Goal: Communication & Community: Participate in discussion

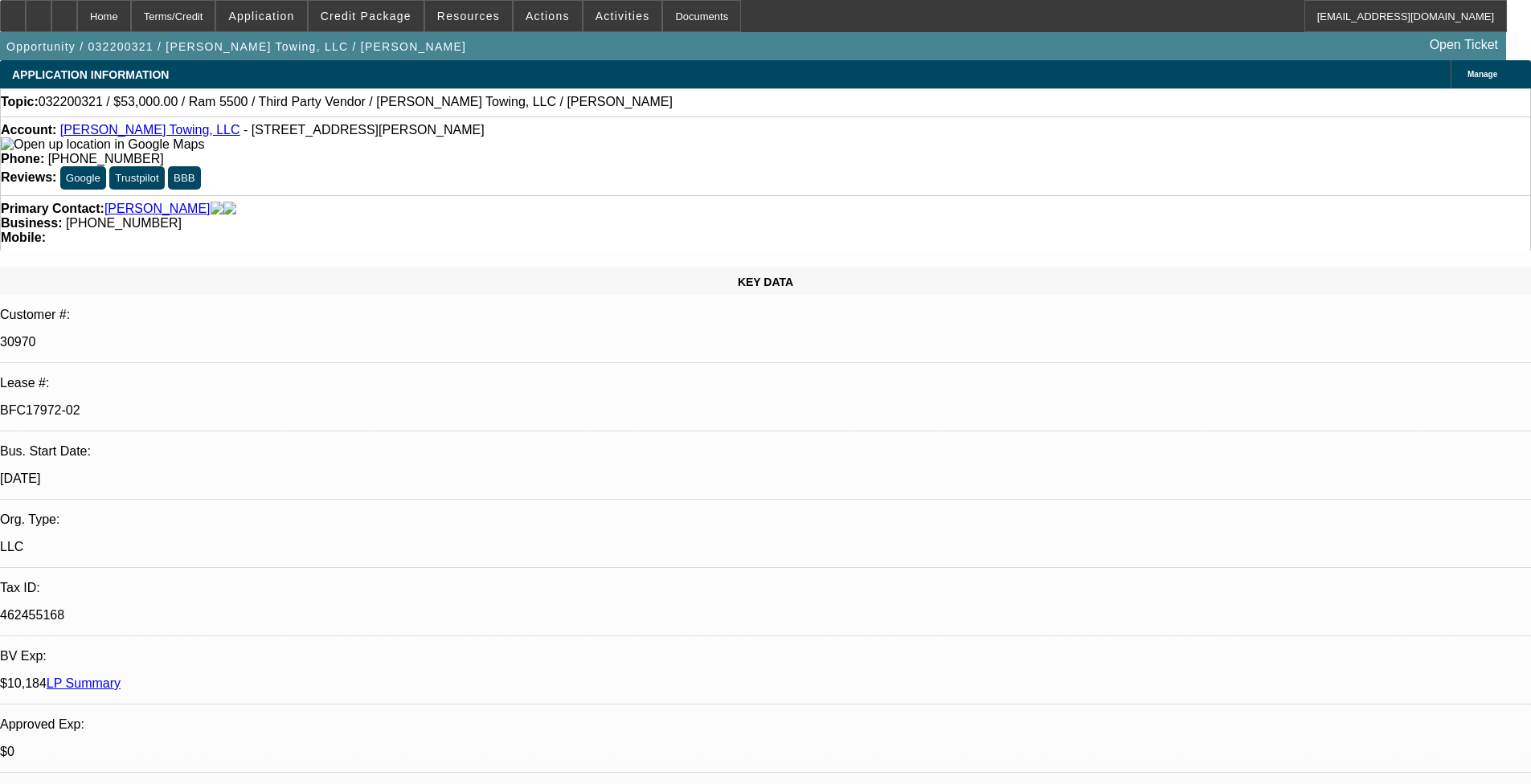
select select "0"
select select "0.1"
select select "4"
select select "0"
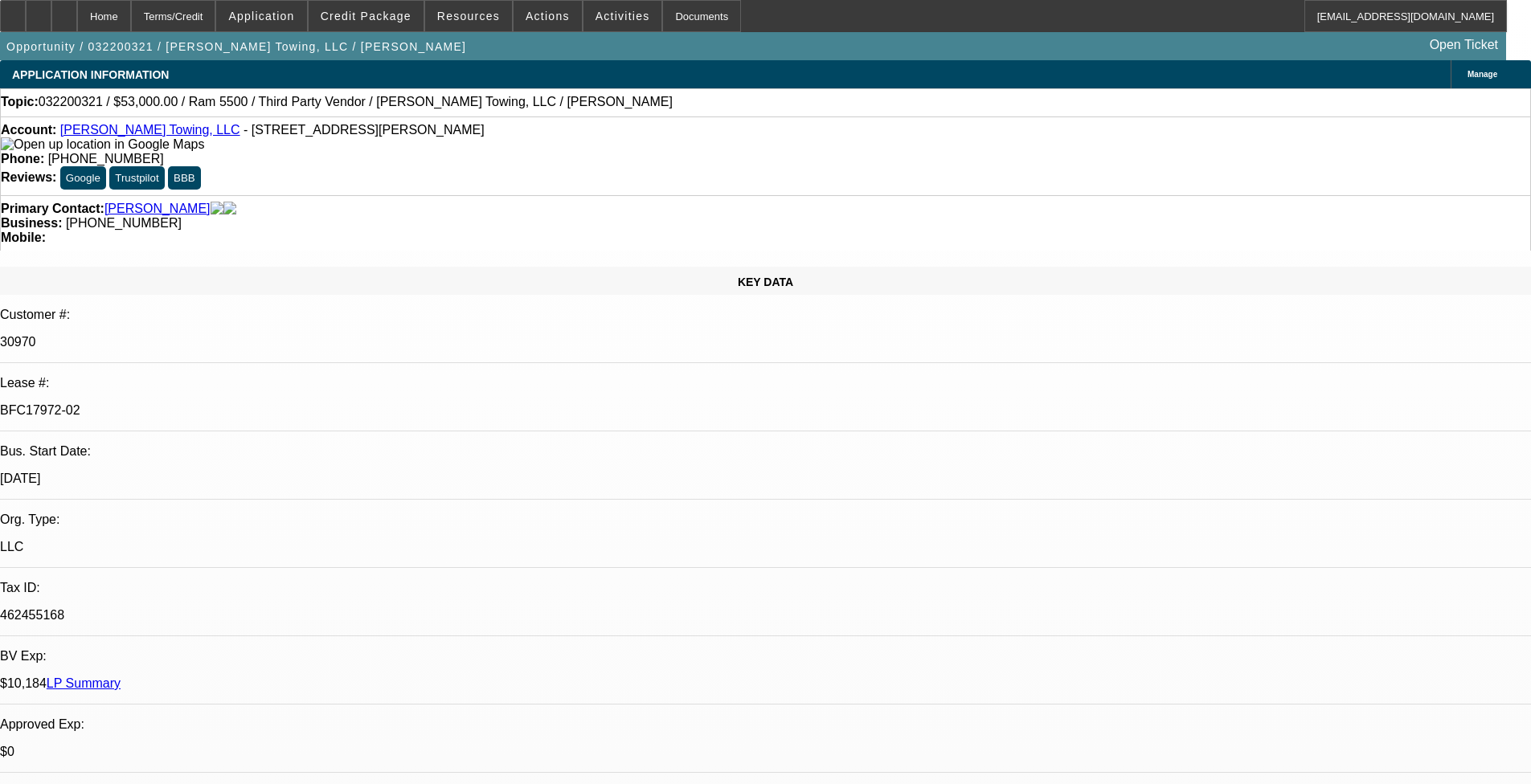
select select "0"
select select "0.1"
select select "4"
select select "0.1"
select select "0"
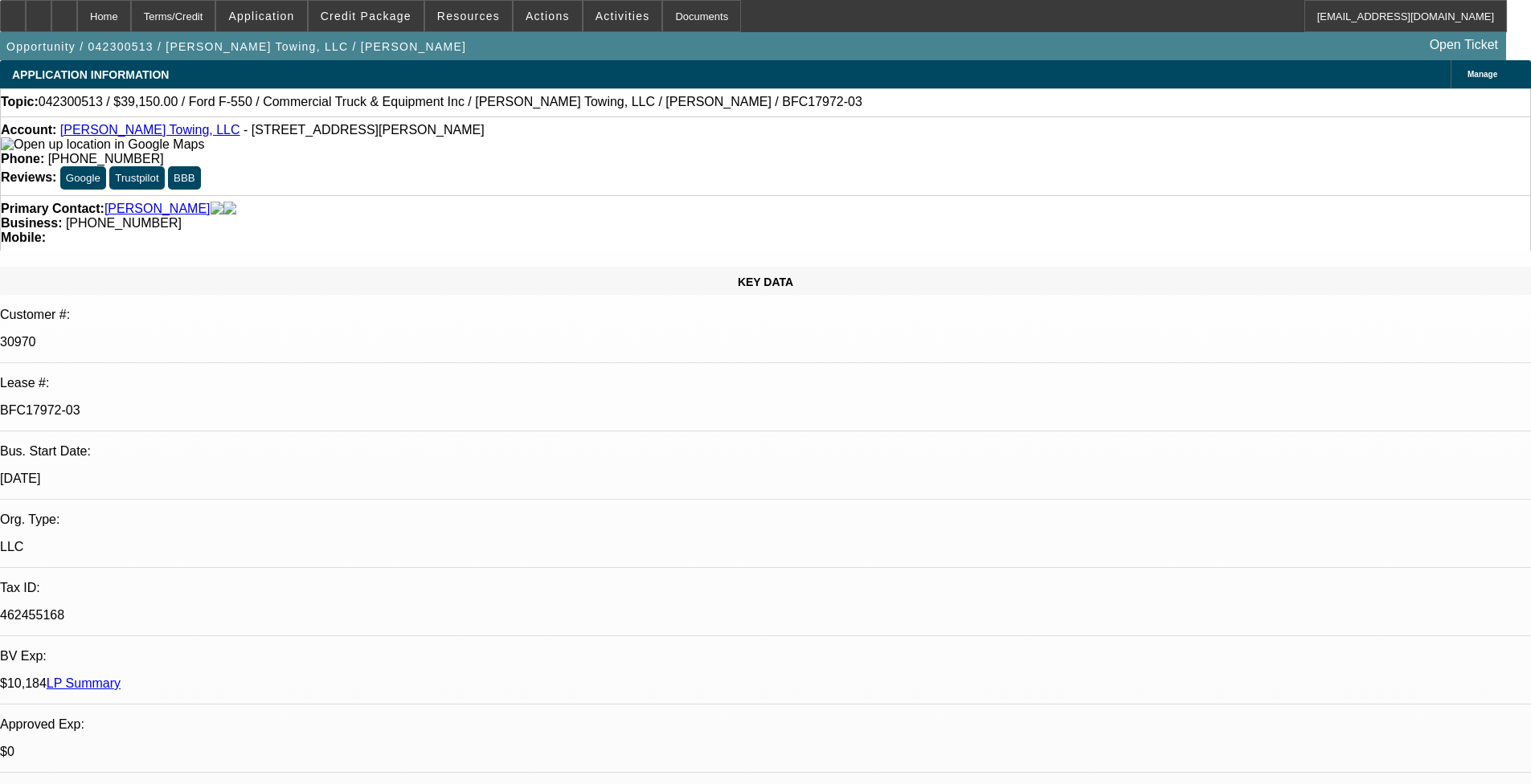
select select "2"
select select "0.1"
select select "4"
select select "0.1"
select select "0"
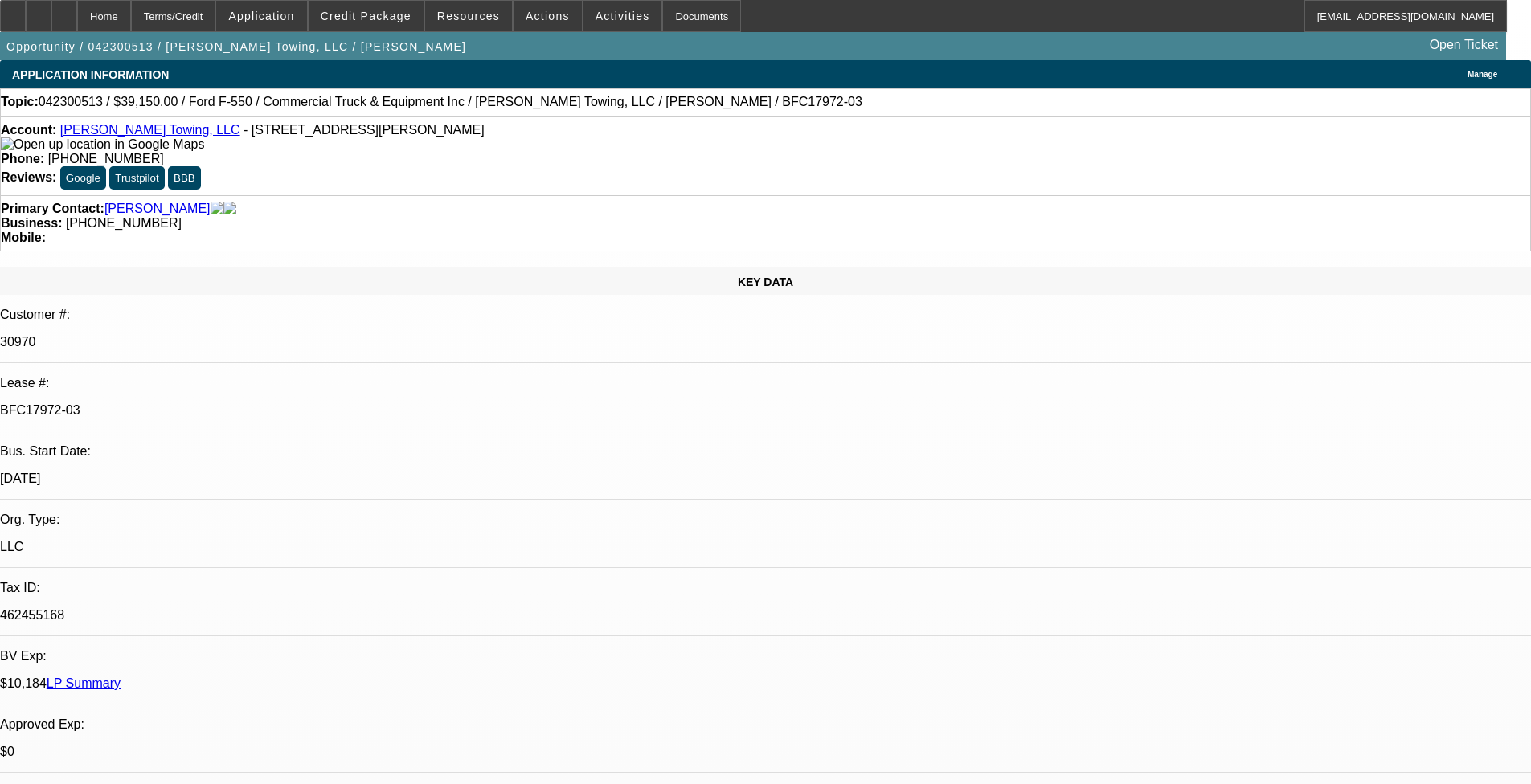
select select "2"
select select "0.1"
select select "4"
select select "0.1"
select select "0"
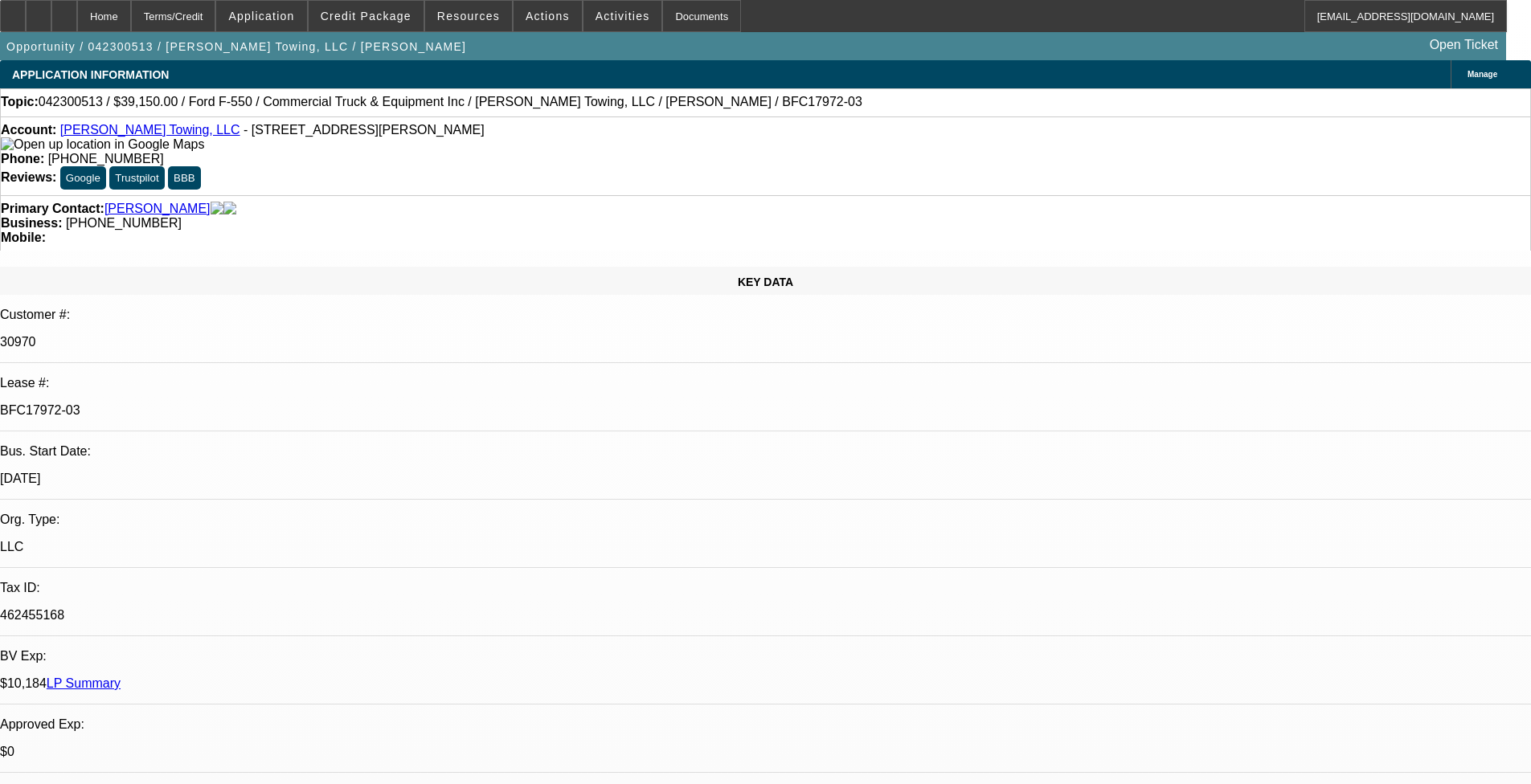
select select "2"
select select "0.1"
select select "4"
select select "0.1"
select select "0"
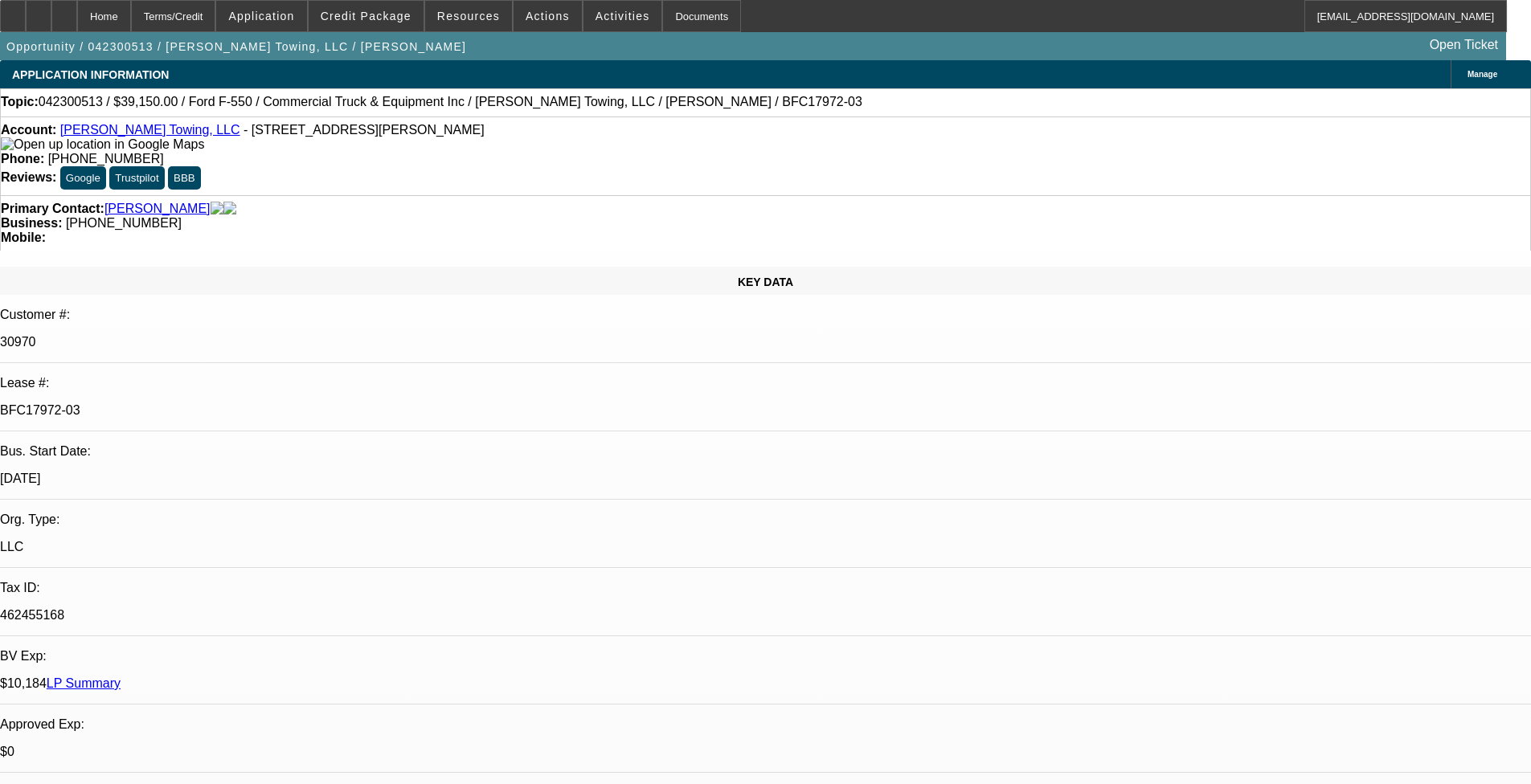
select select "2"
select select "0.1"
select select "4"
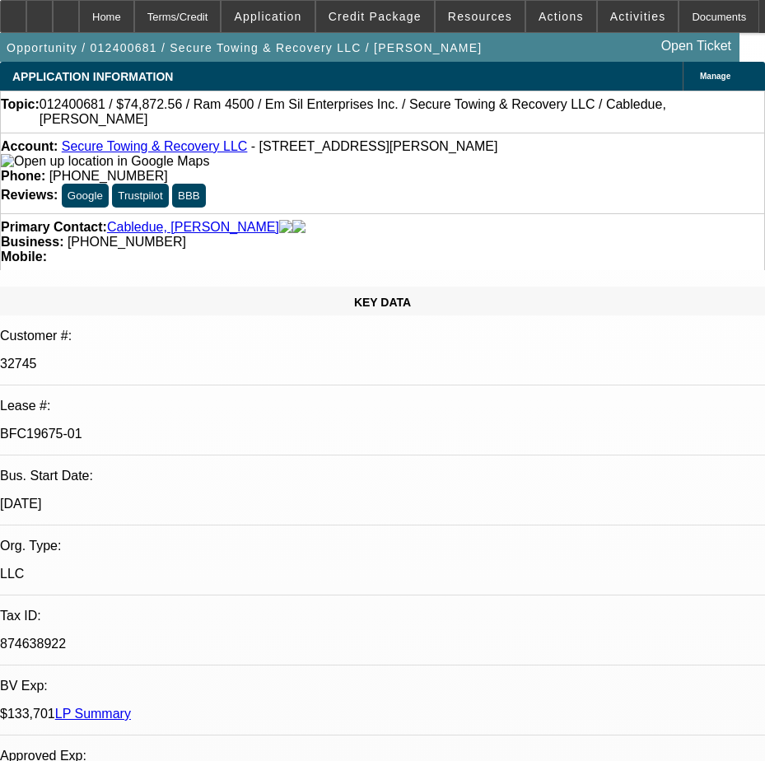
select select "0"
select select "2"
select select "0"
select select "2"
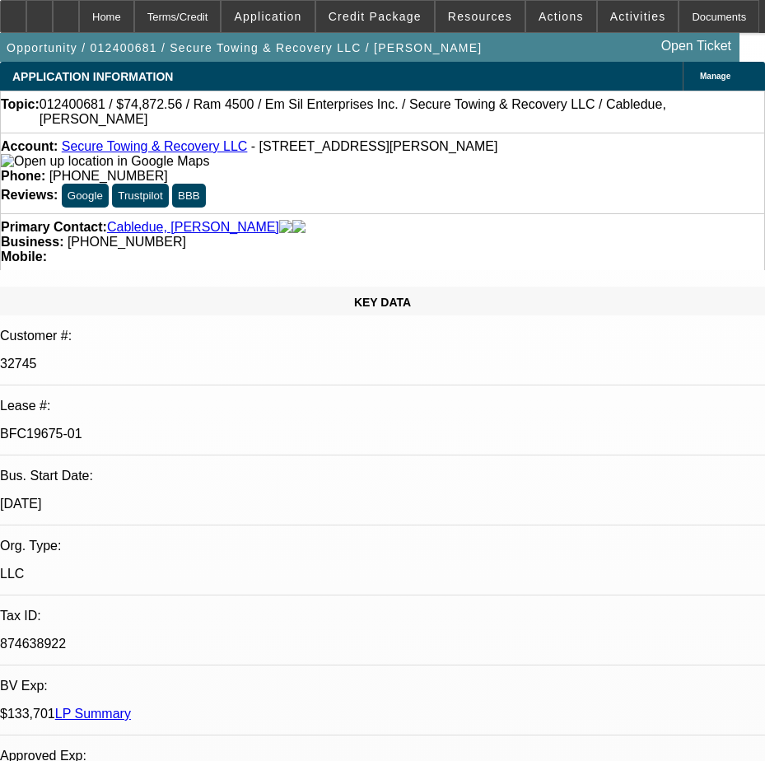
select select "0"
select select "2"
select select "0"
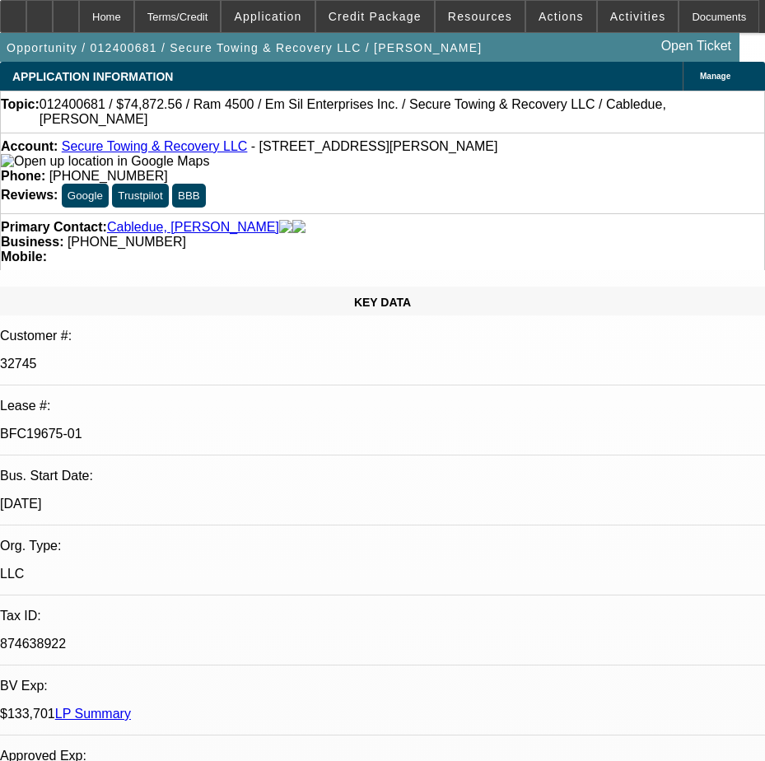
select select "2"
select select "0"
select select "1"
select select "2"
select select "6"
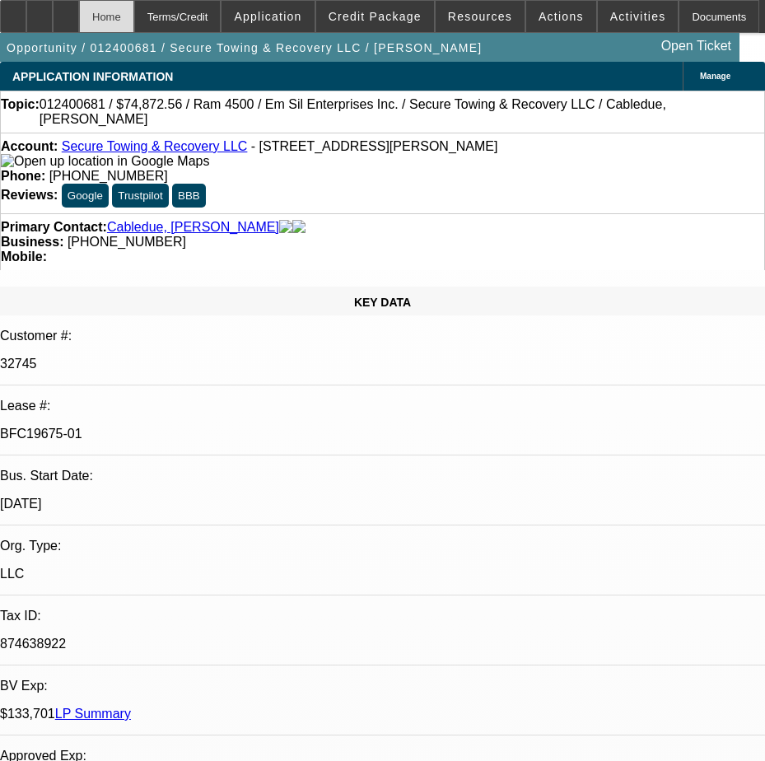
select select "1"
select select "2"
select select "6"
select select "1"
select select "2"
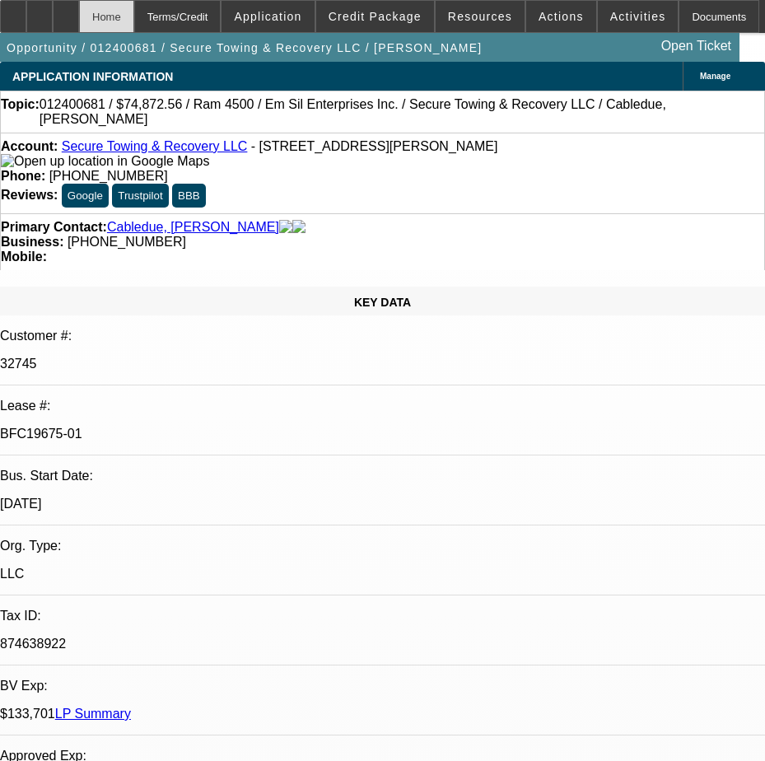
select select "6"
select select "1"
select select "2"
select select "6"
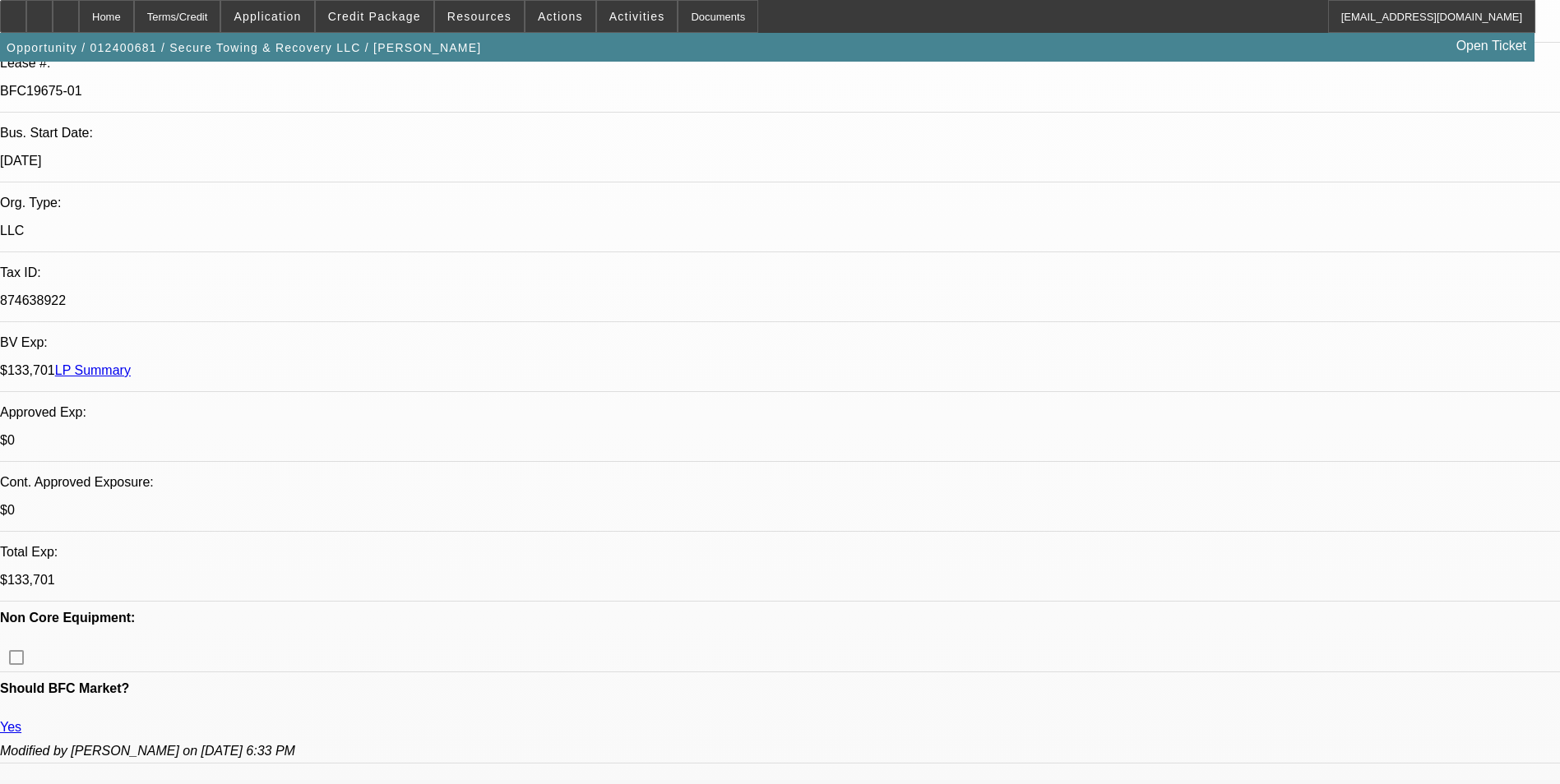
scroll to position [740, 0]
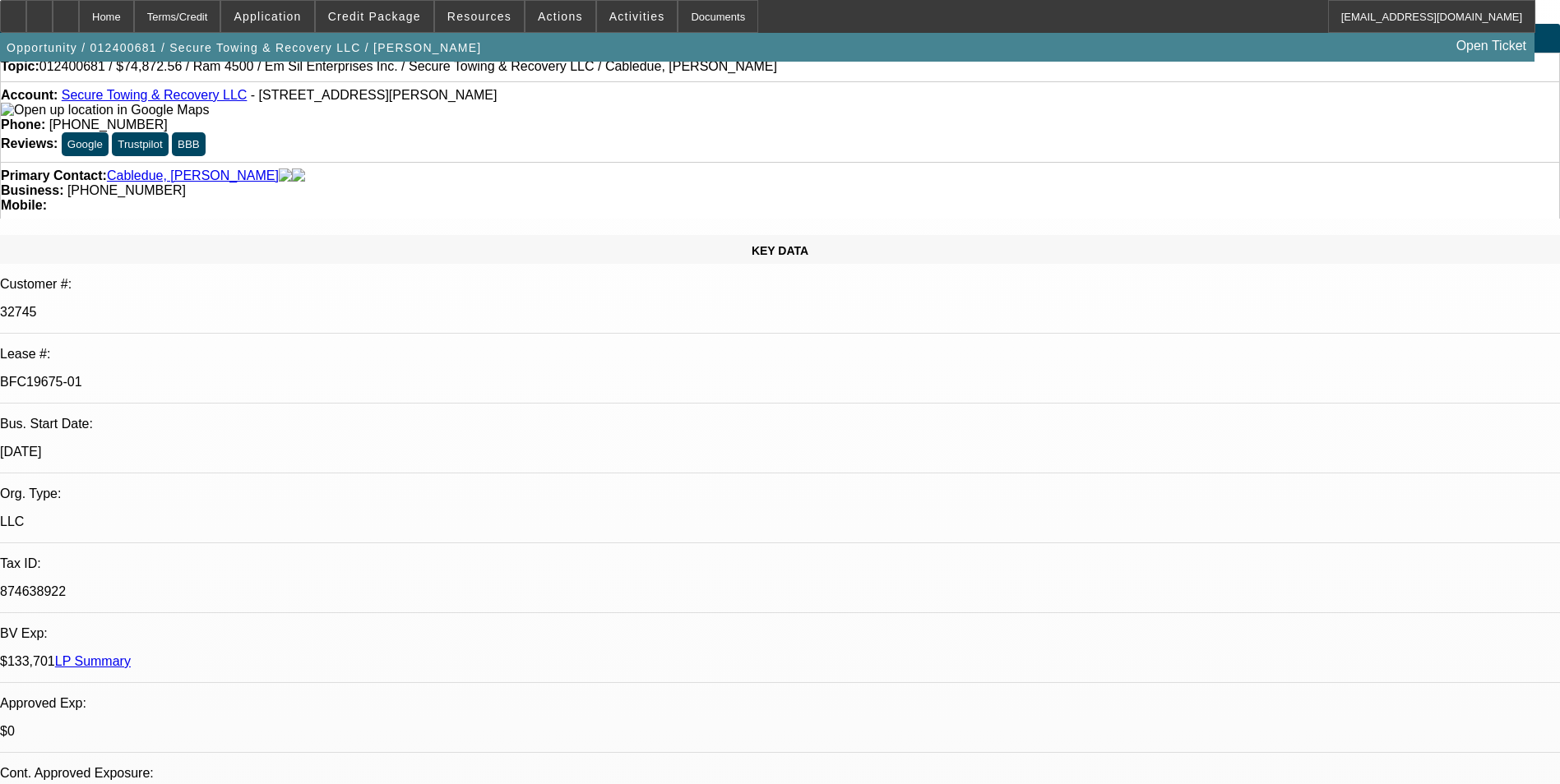
scroll to position [0, 0]
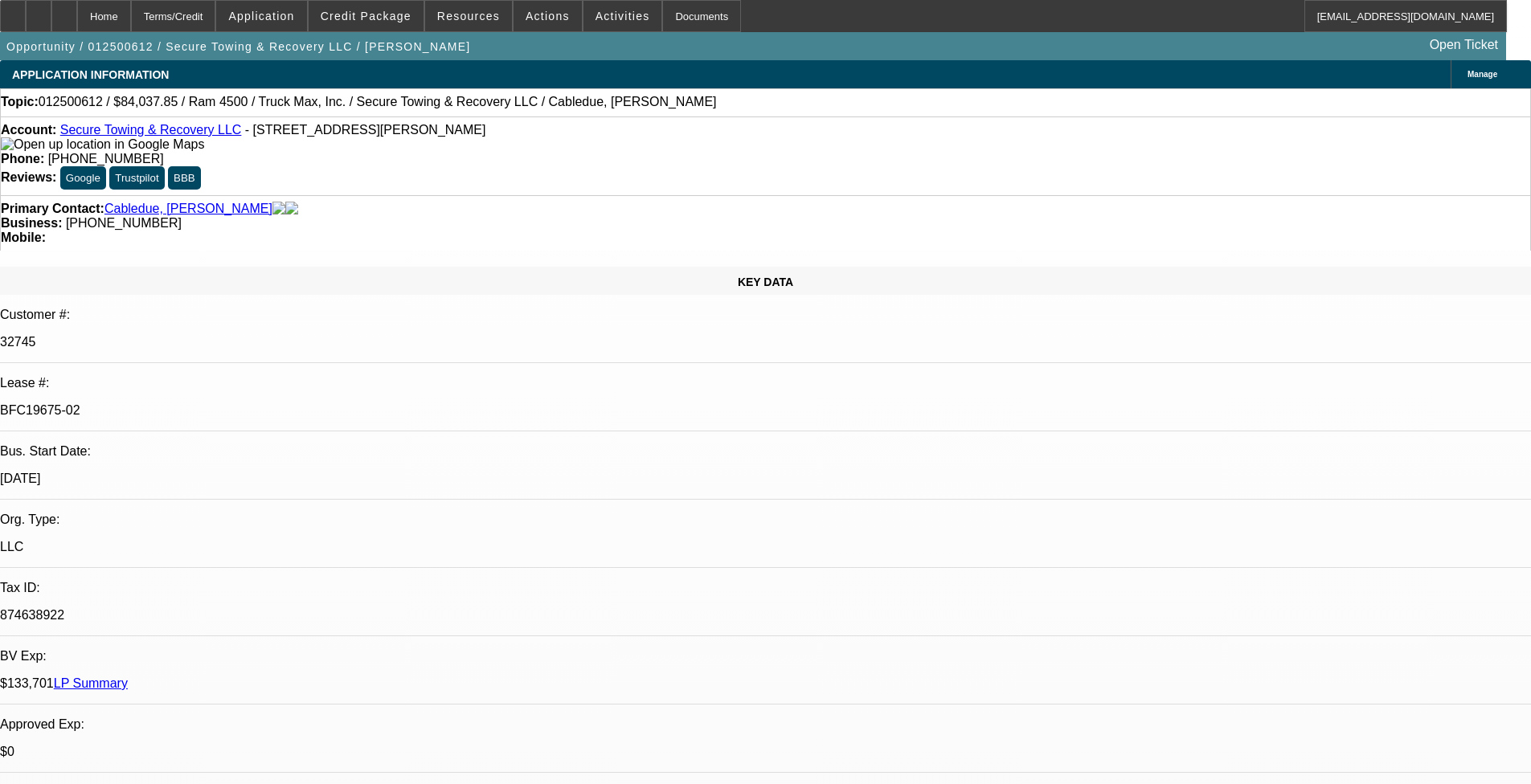
select select "0"
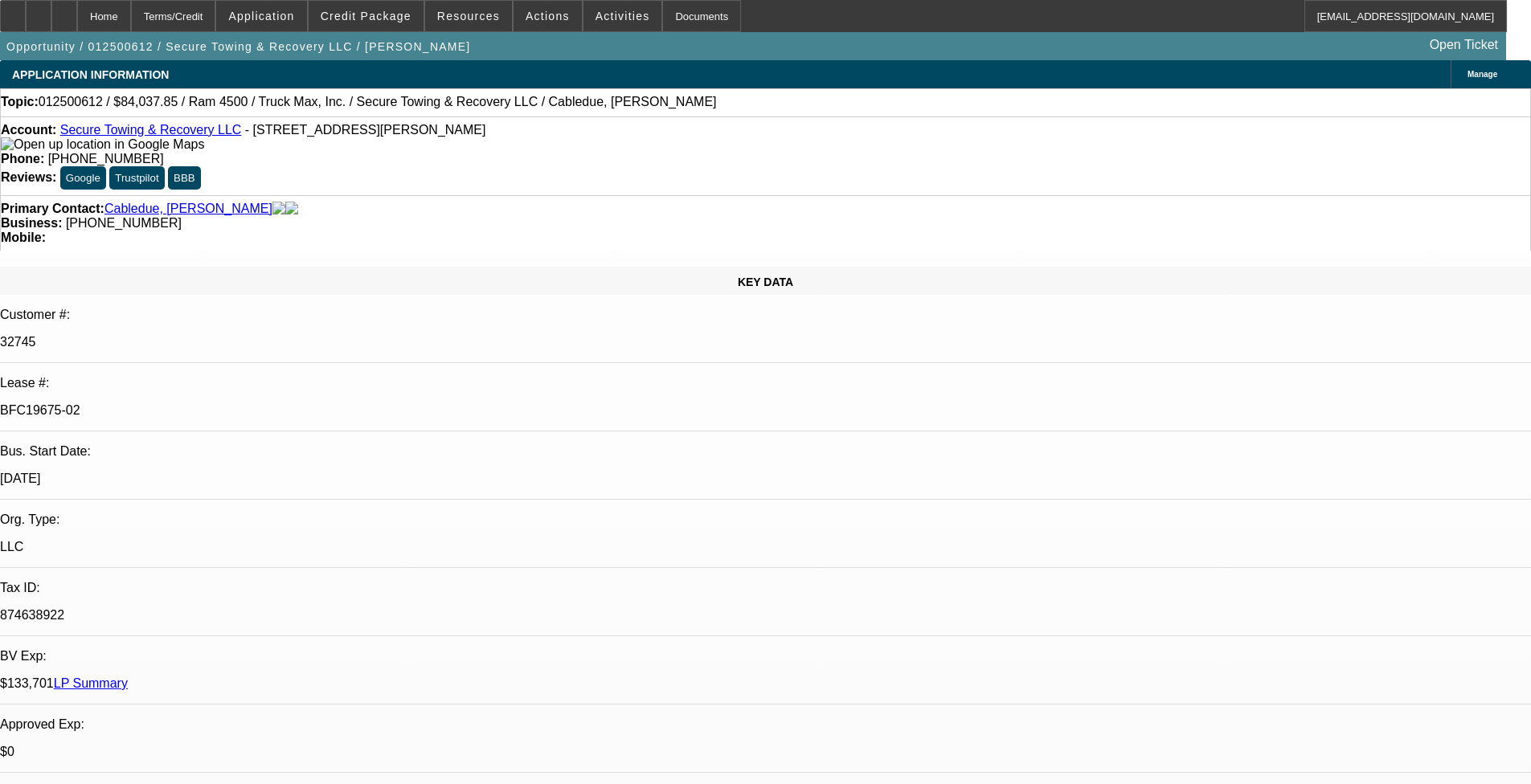
select select "0"
select select "1"
select select "2"
select select "6"
select select "1"
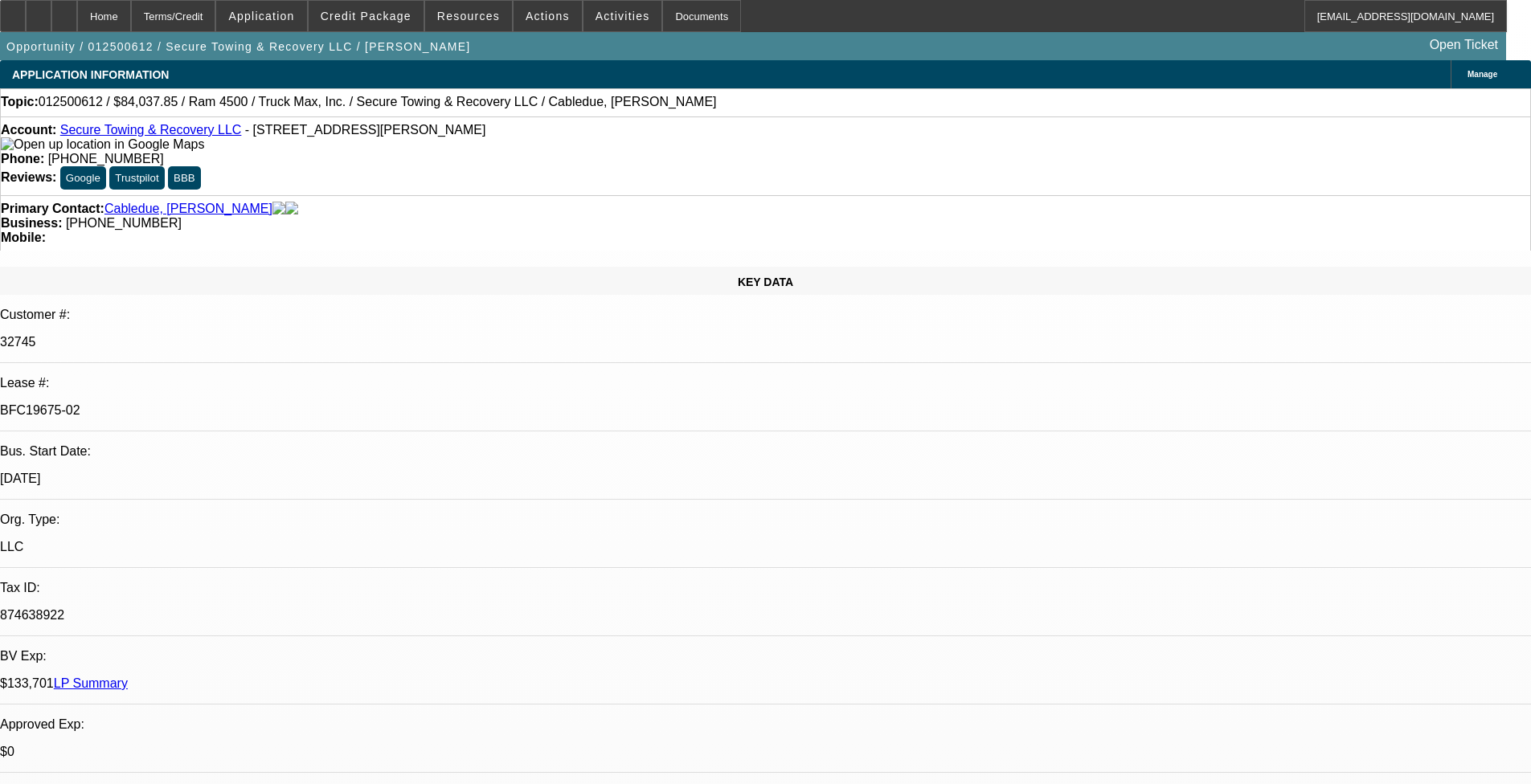
select select "2"
select select "6"
select select "1"
select select "2"
select select "6"
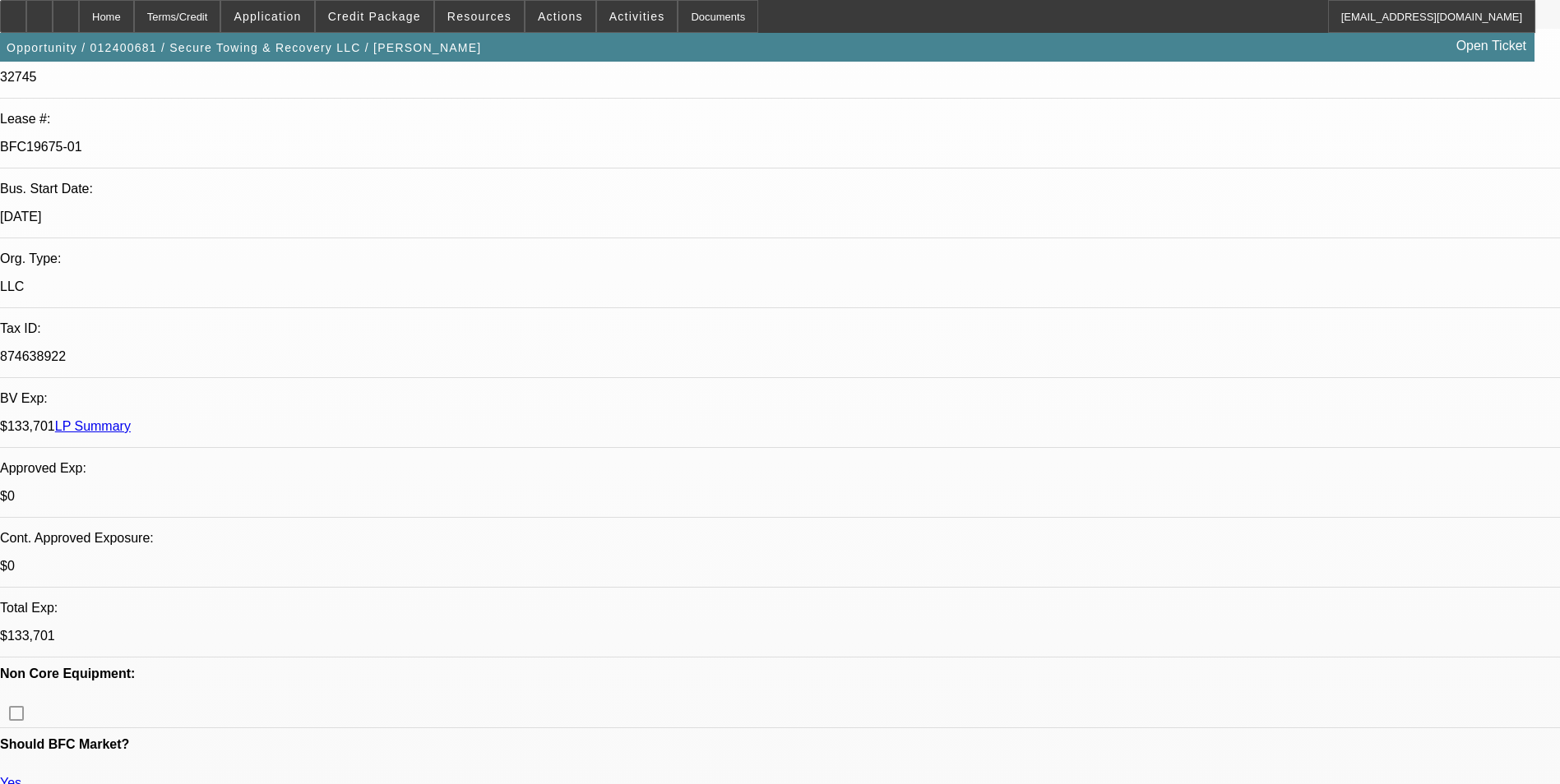
select select "0"
select select "2"
select select "0"
select select "2"
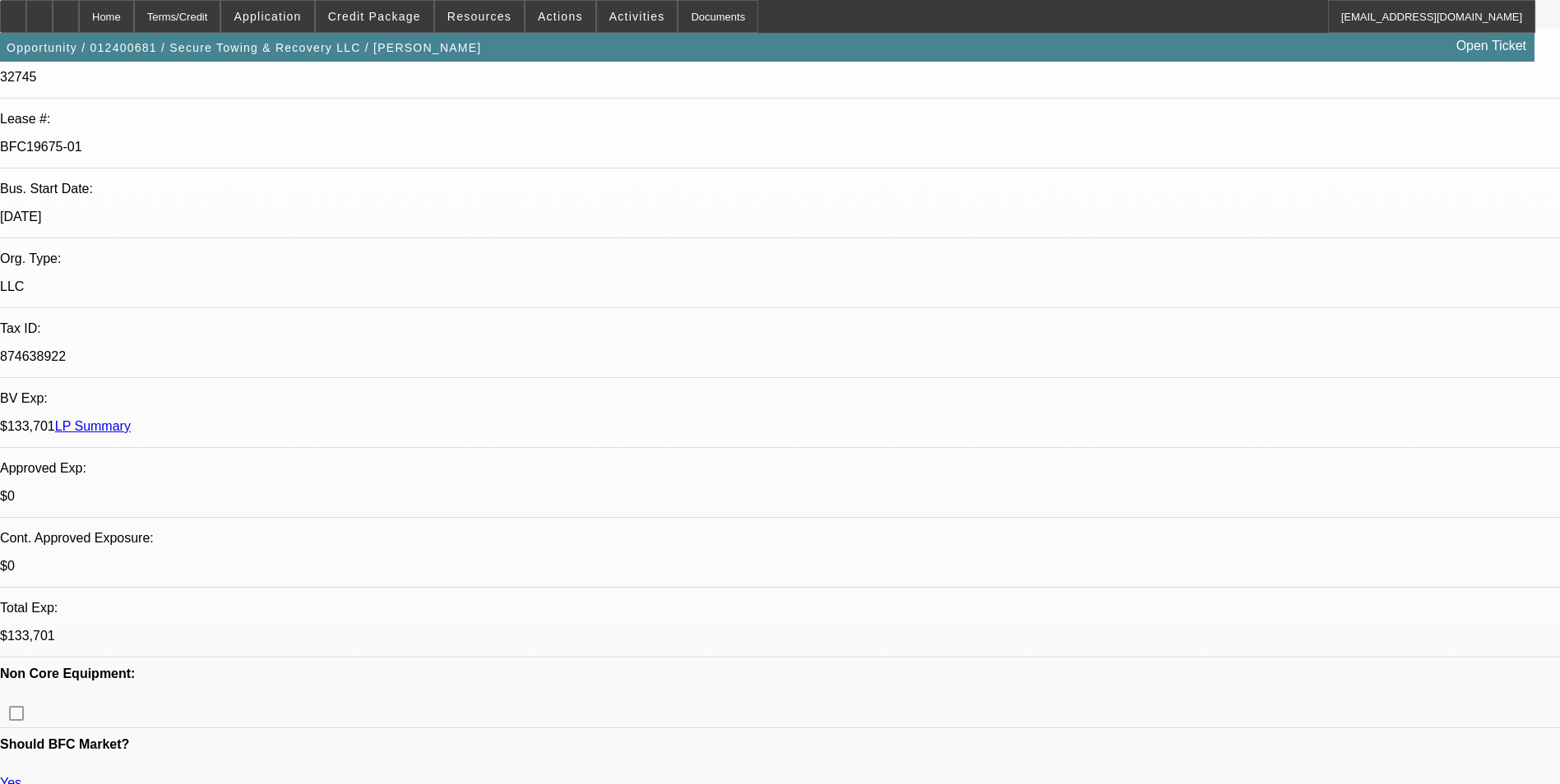
select select "0"
select select "2"
select select "0"
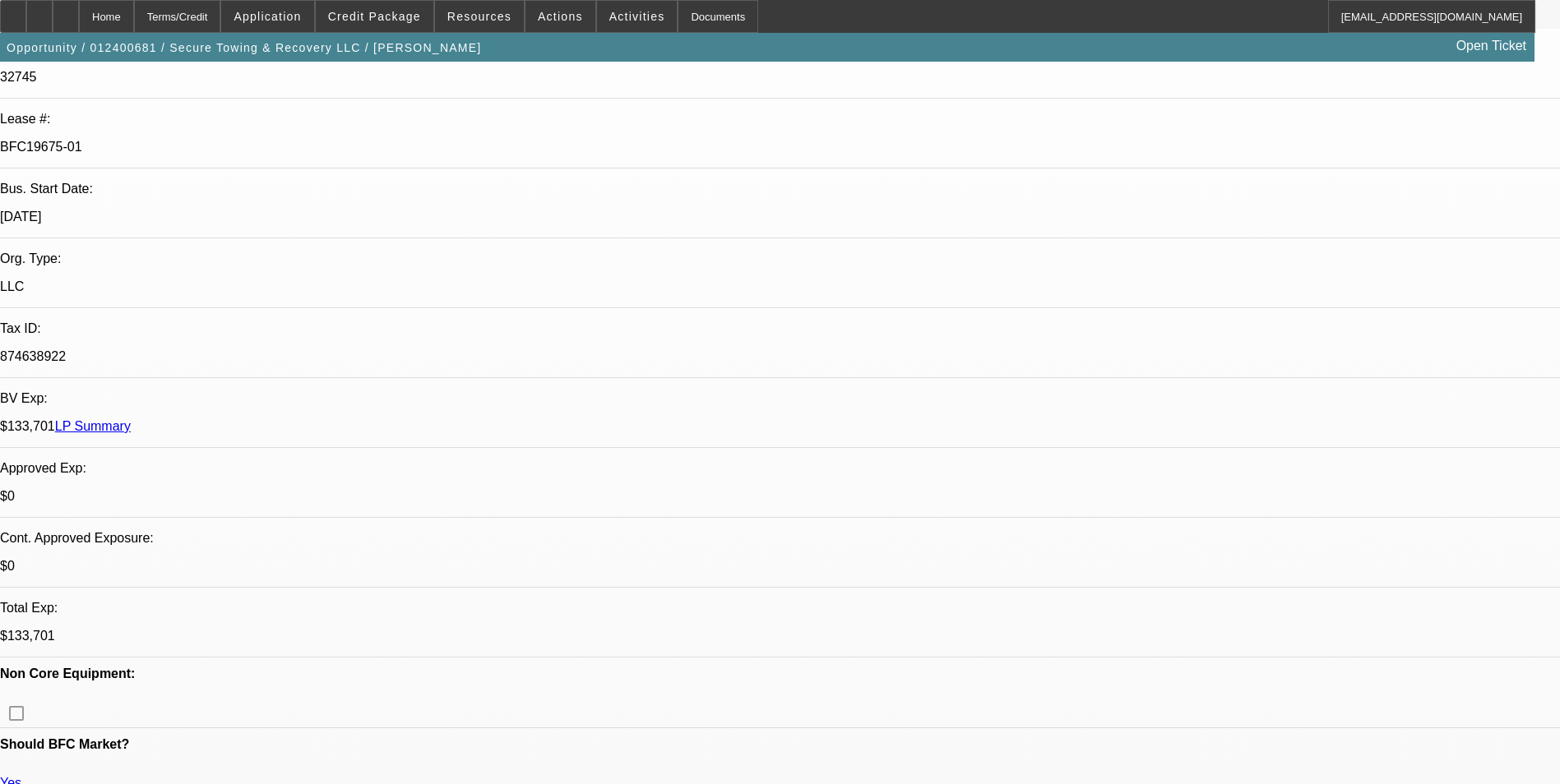
select select "2"
select select "0"
select select "1"
select select "2"
select select "6"
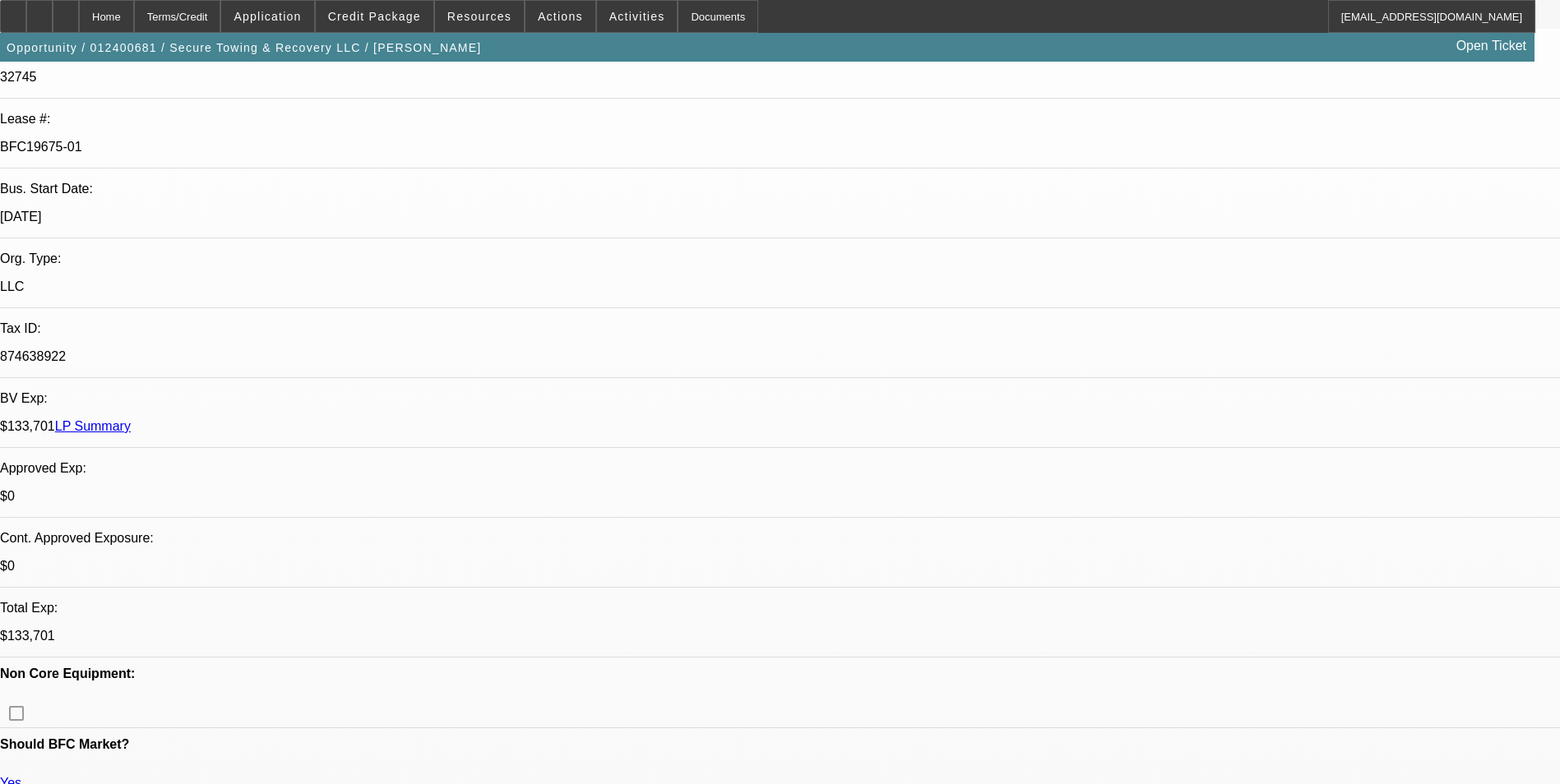
select select "1"
select select "2"
select select "6"
select select "1"
select select "2"
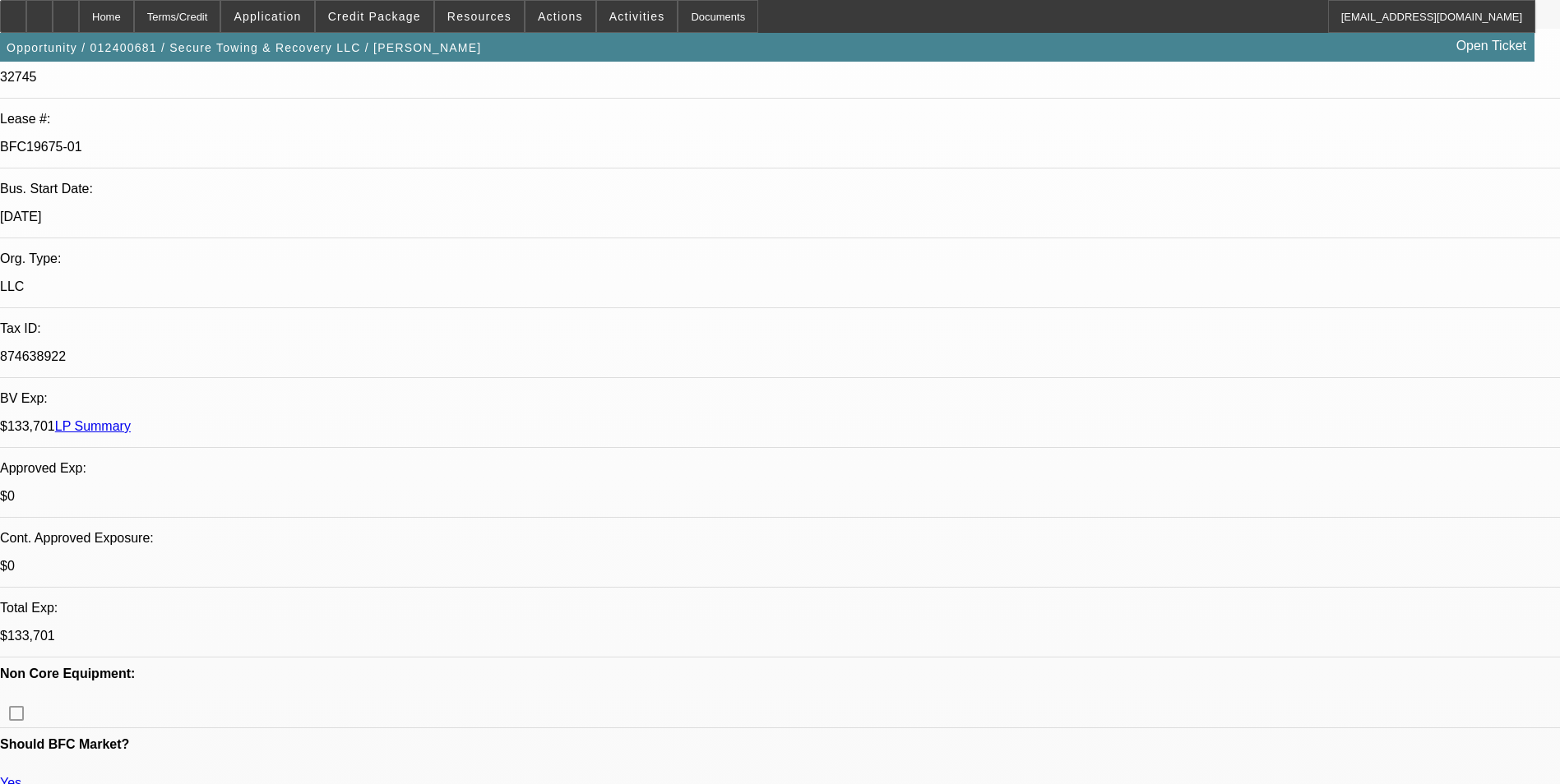
select select "6"
select select "1"
select select "2"
select select "6"
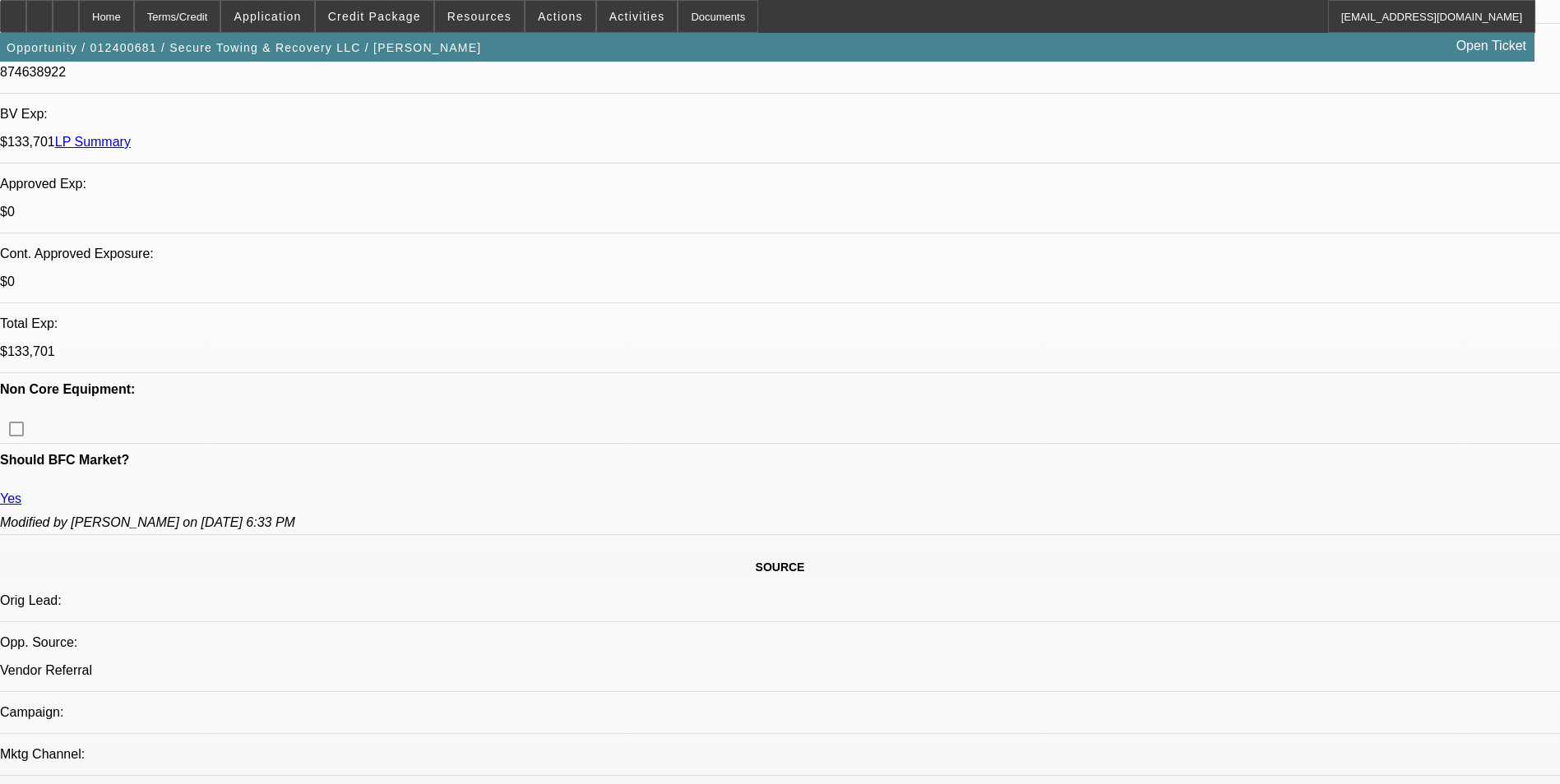
scroll to position [657, 0]
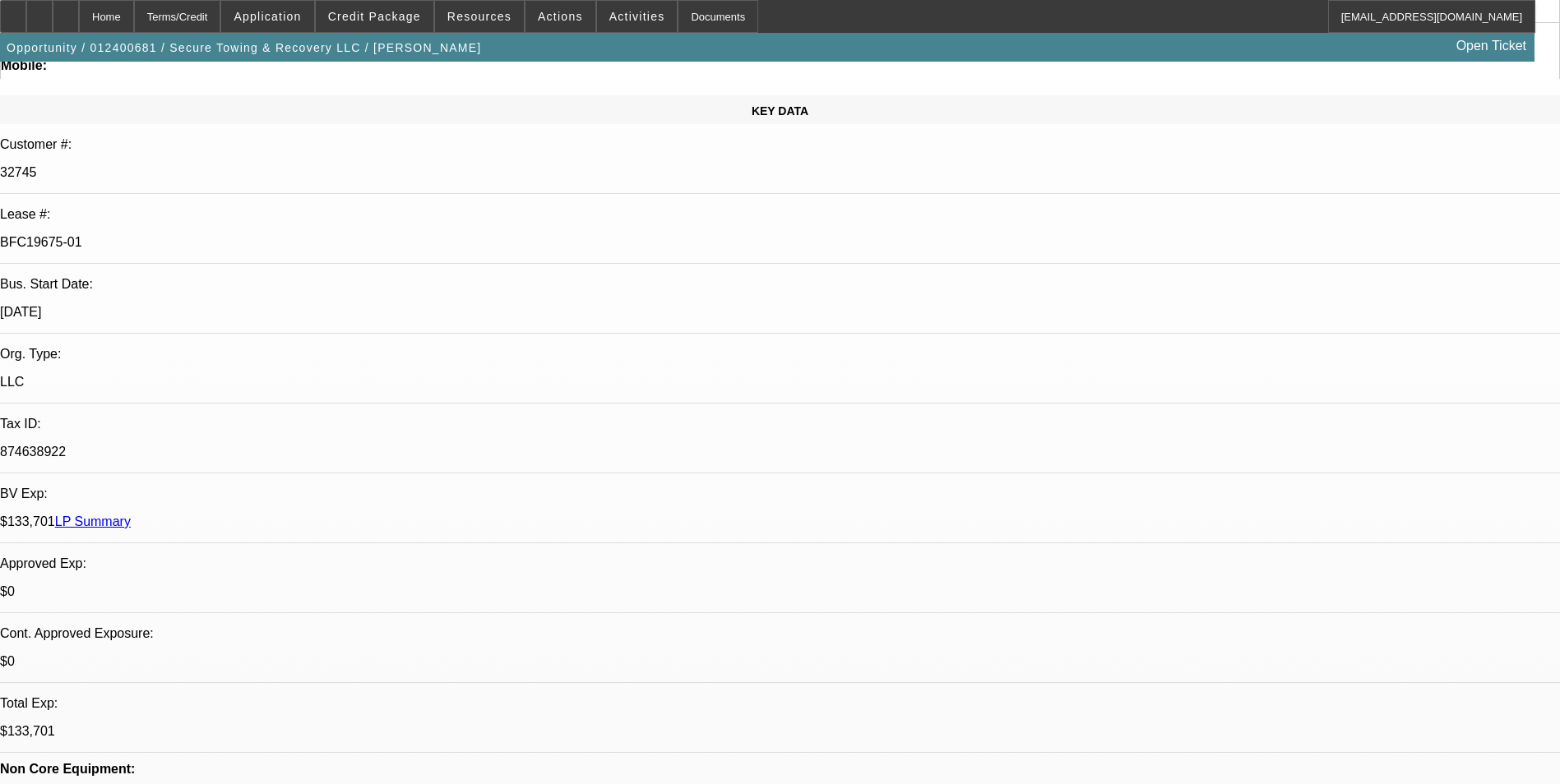
scroll to position [165, 0]
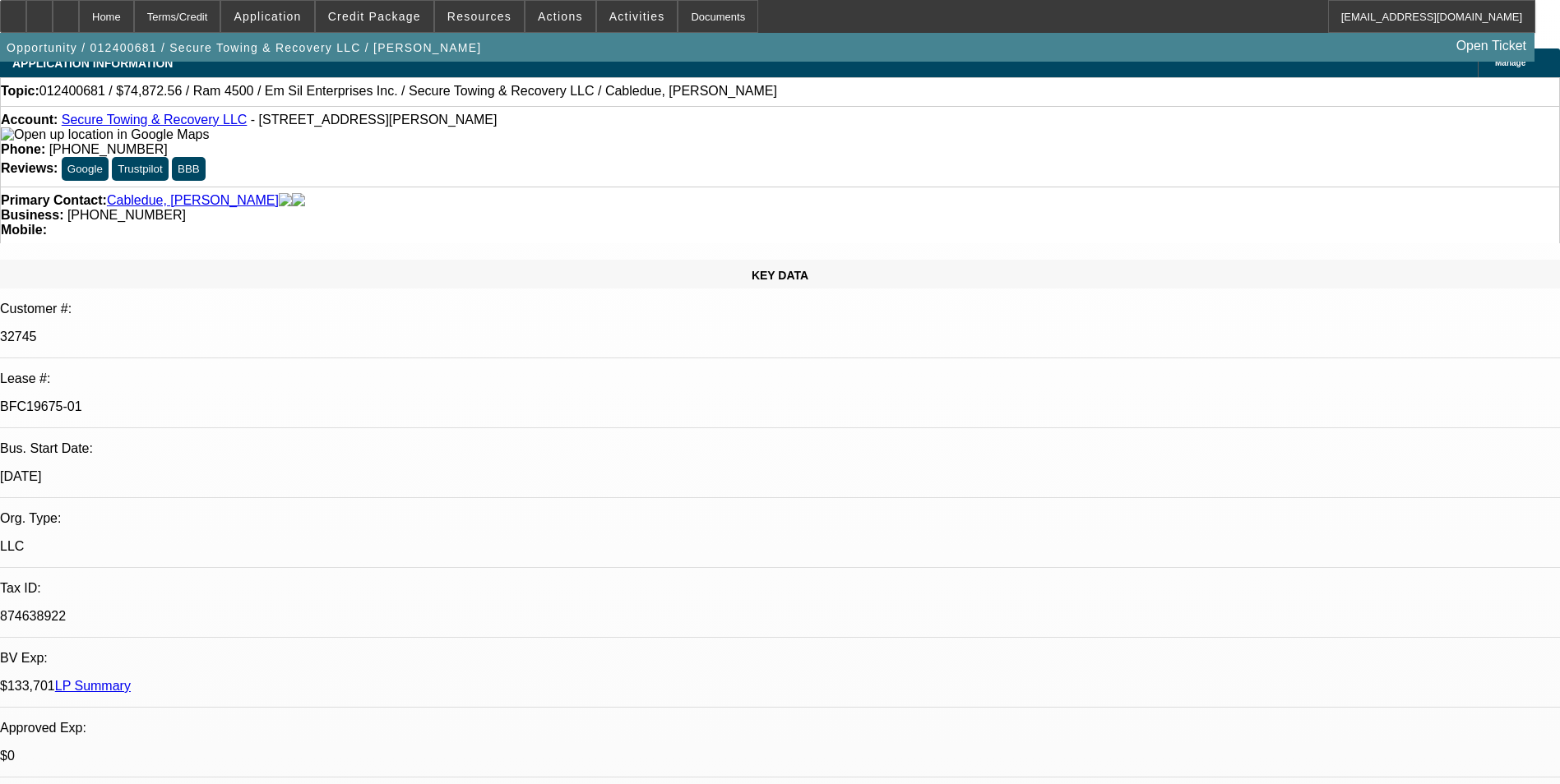
scroll to position [0, 0]
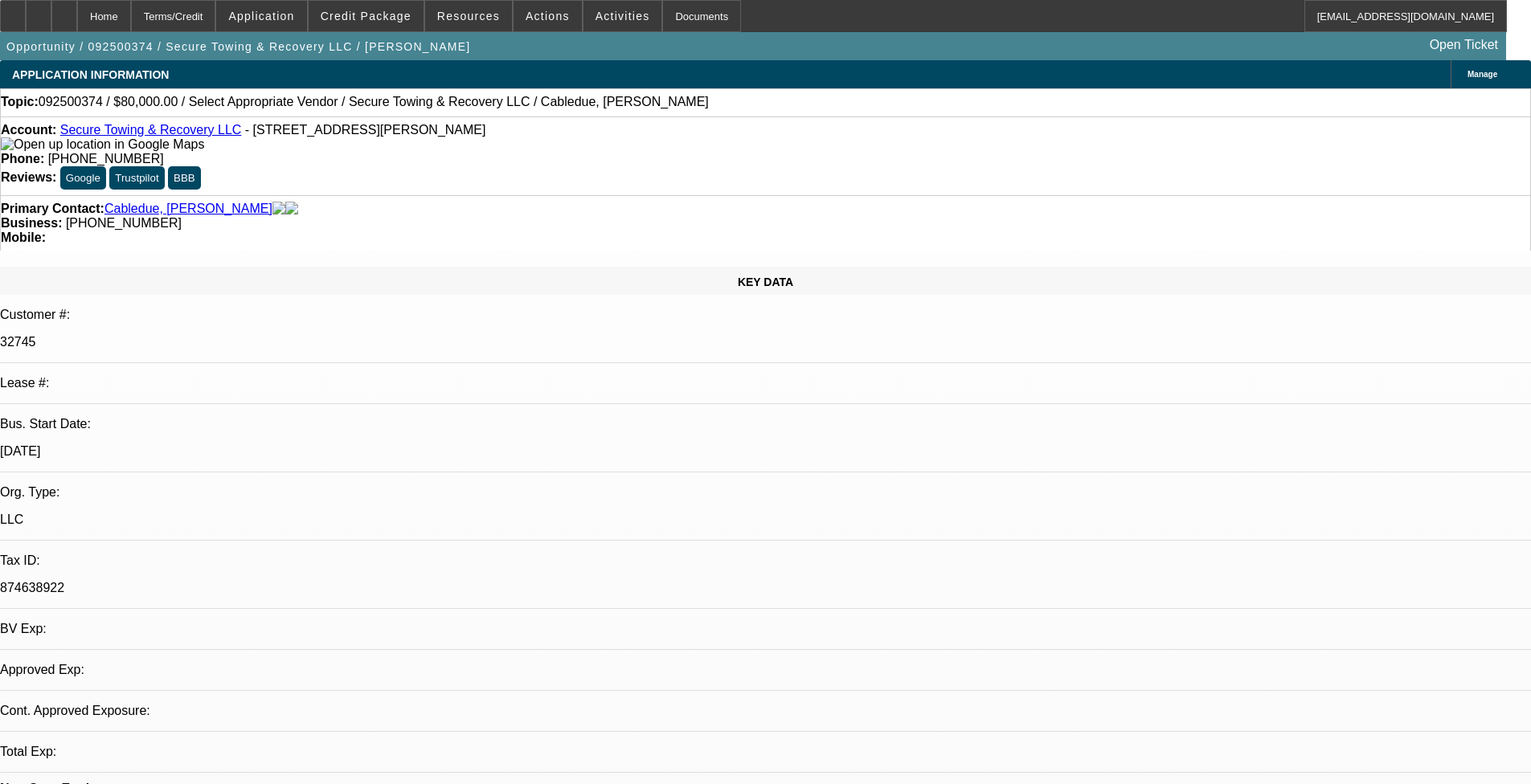
select select "0"
select select "2"
select select "0.1"
select select "4"
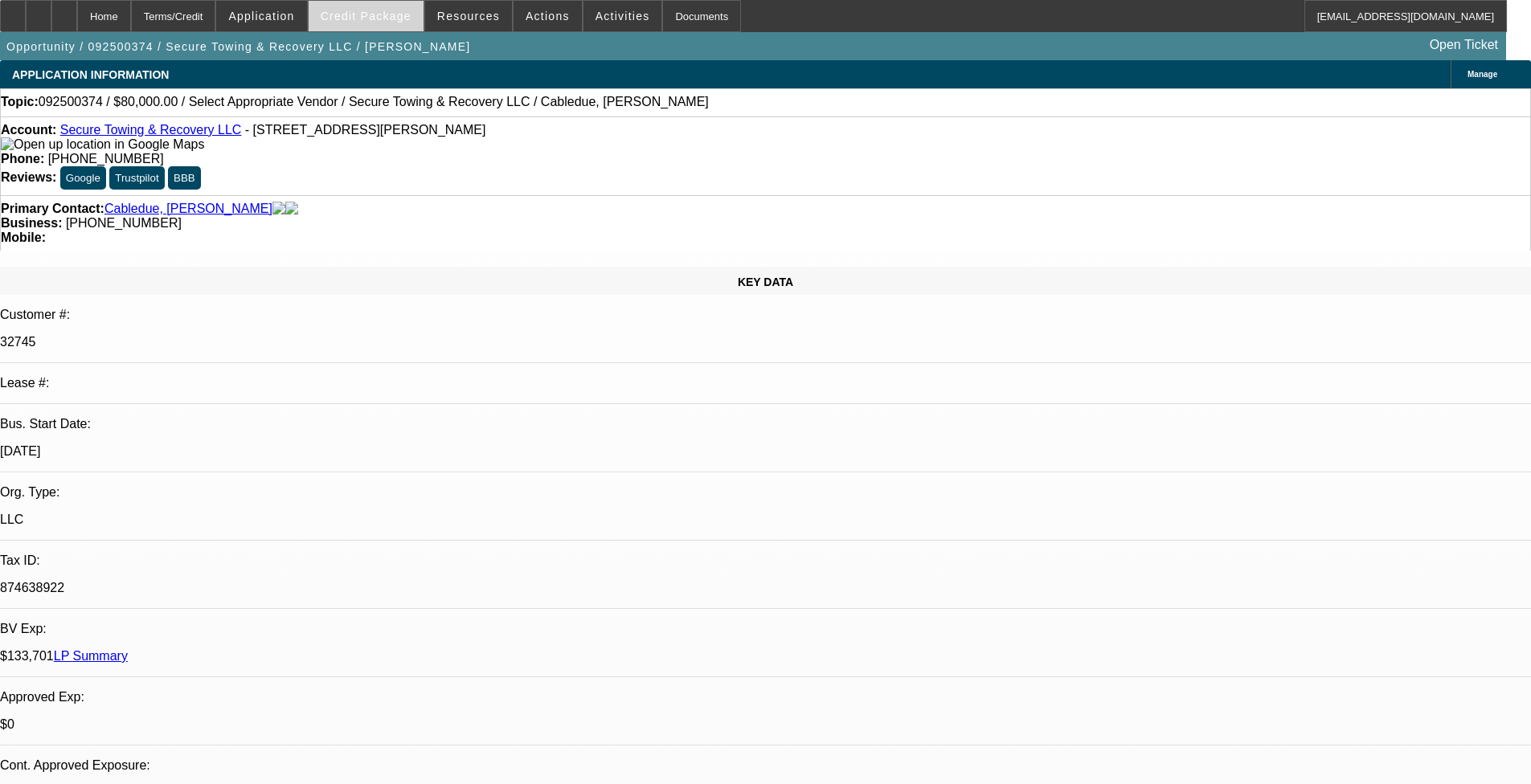
click at [384, 22] on span at bounding box center [366, 17] width 115 height 39
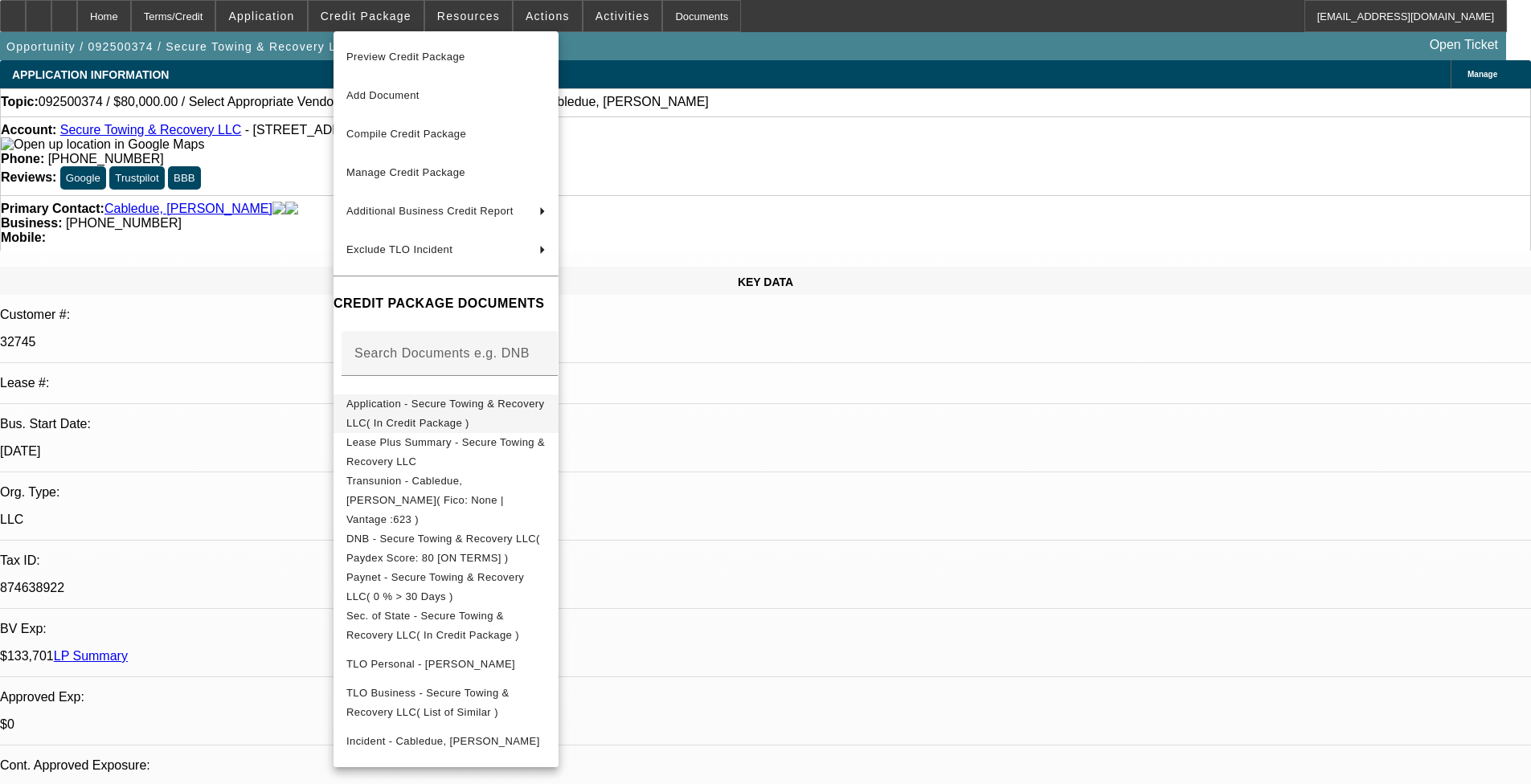
click at [544, 412] on span "Application - Secure Towing & Recovery LLC( In Credit Package )" at bounding box center [445, 413] width 198 height 31
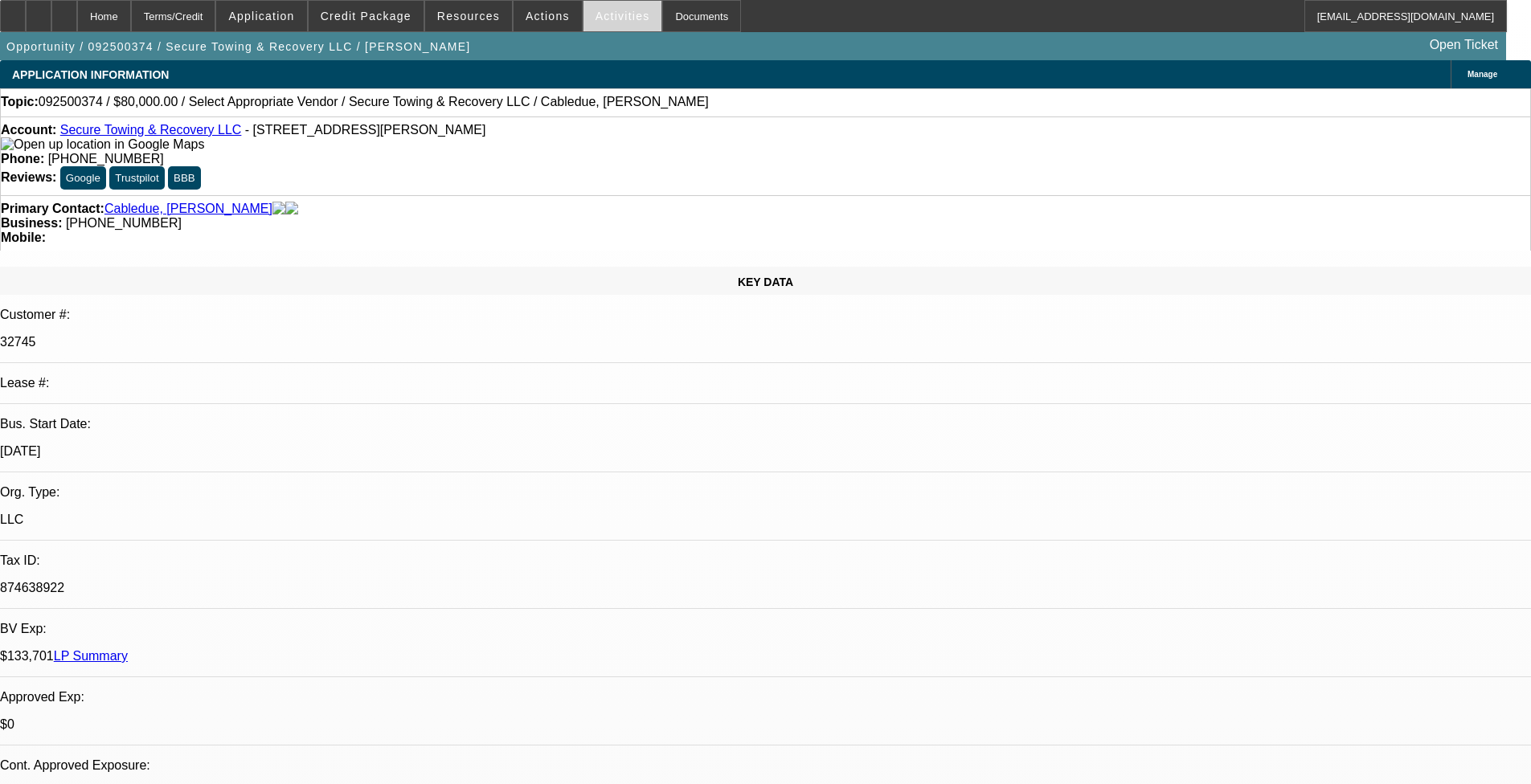
click at [596, 13] on span "Activities" at bounding box center [623, 16] width 55 height 13
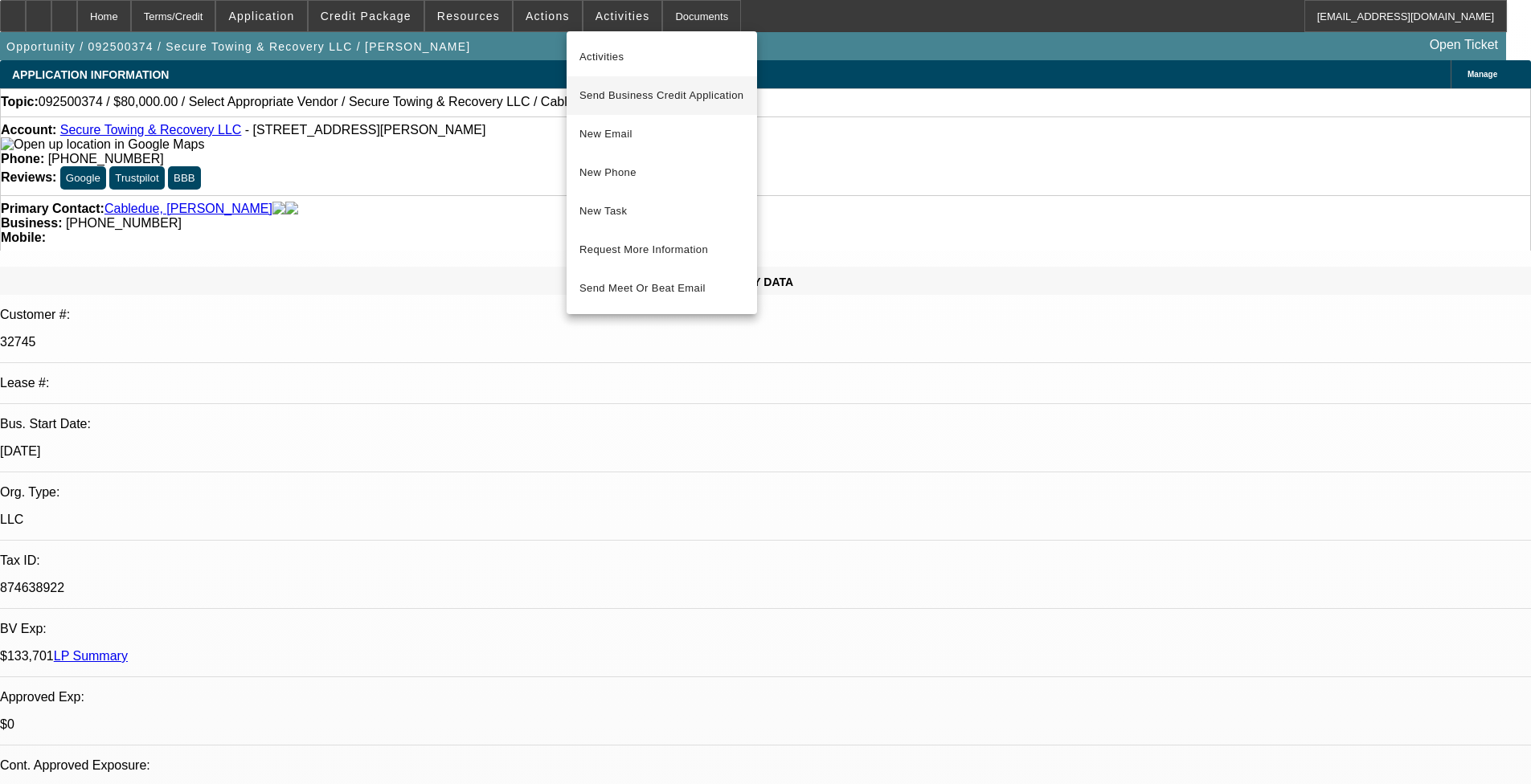
click at [642, 98] on span "Send Business Credit Application" at bounding box center [661, 96] width 165 height 20
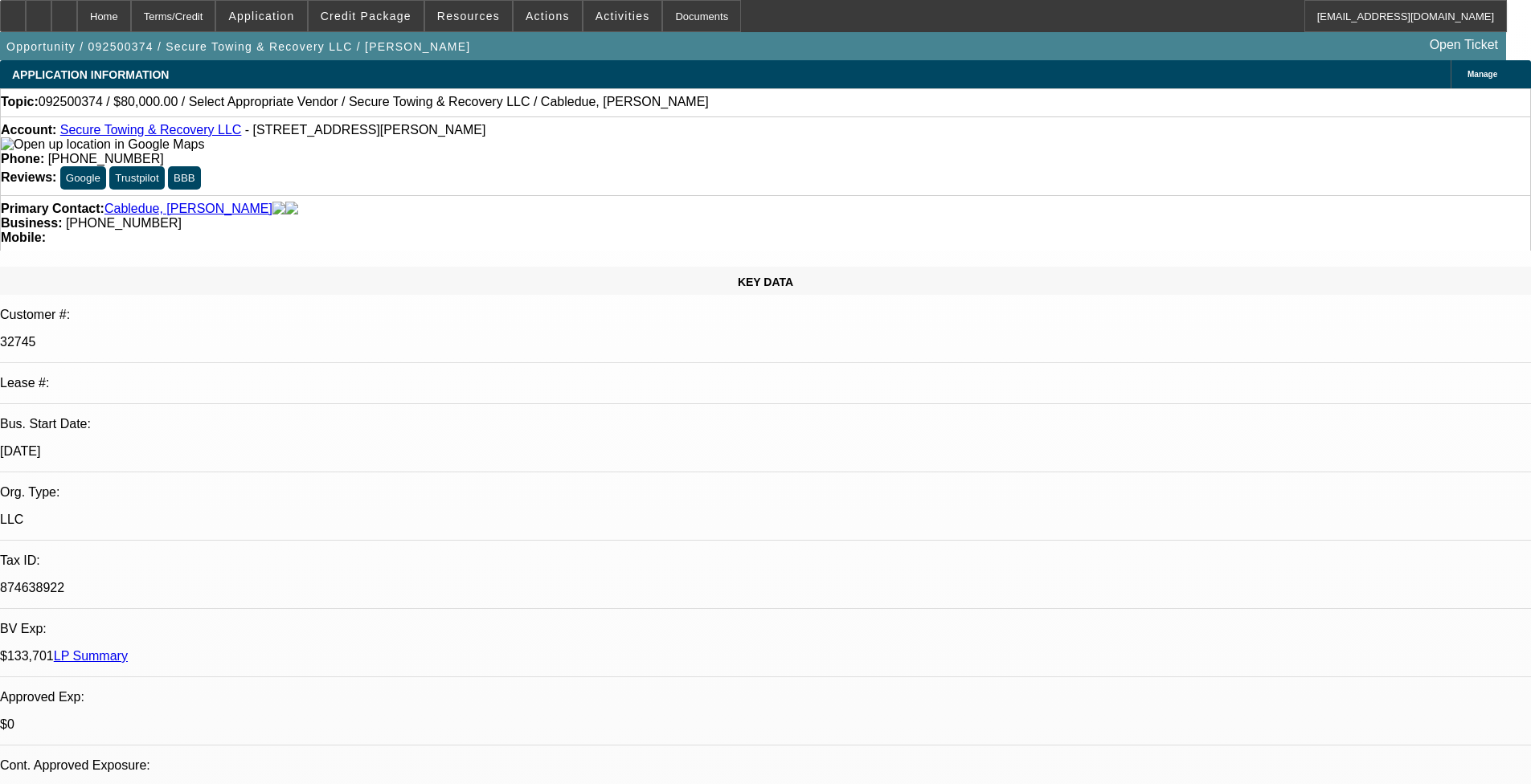
radio input "true"
